Goal: Communication & Community: Answer question/provide support

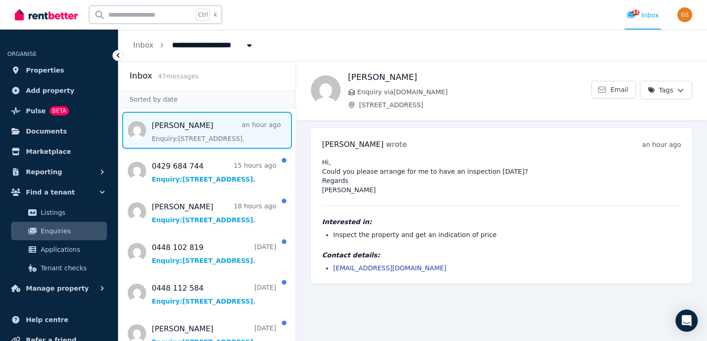
click at [160, 128] on span "Message list" at bounding box center [206, 130] width 177 height 37
click at [358, 269] on link "[EMAIL_ADDRESS][DOMAIN_NAME]" at bounding box center [389, 268] width 113 height 7
click at [486, 99] on div "[PERSON_NAME] Enquiry via [DOMAIN_NAME] [STREET_ADDRESS]" at bounding box center [469, 90] width 243 height 39
